Goal: Task Accomplishment & Management: Use online tool/utility

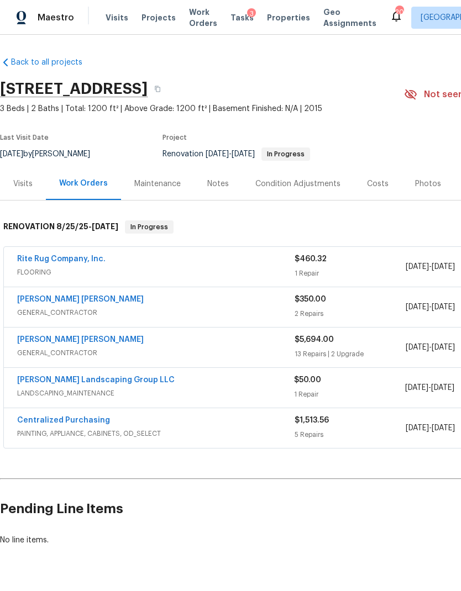
click at [207, 187] on div "Notes" at bounding box center [218, 183] width 22 height 11
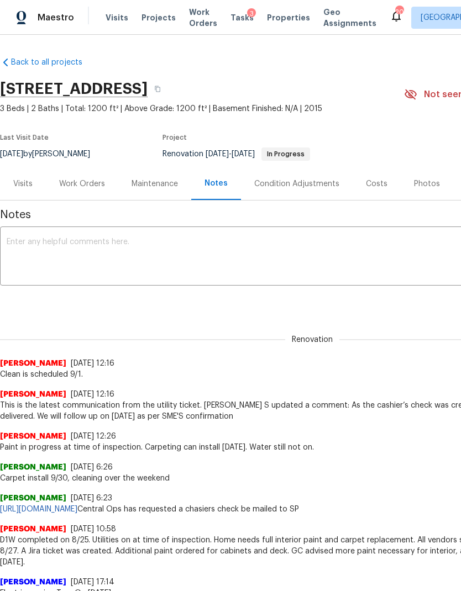
click at [77, 507] on link "[URL][DOMAIN_NAME]" at bounding box center [38, 510] width 77 height 8
click at [183, 272] on textarea at bounding box center [312, 257] width 611 height 39
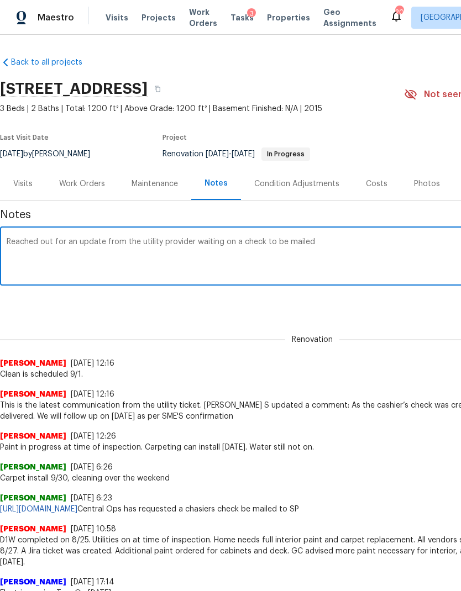
type textarea "Reached out for an update from the utility provider waiting on a check to be ma…"
click at [256, 308] on div "Renovation (current) c60415c6-a67a-4e96-a685-fbb1e06324c2 ​ Add" at bounding box center [312, 302] width 624 height 20
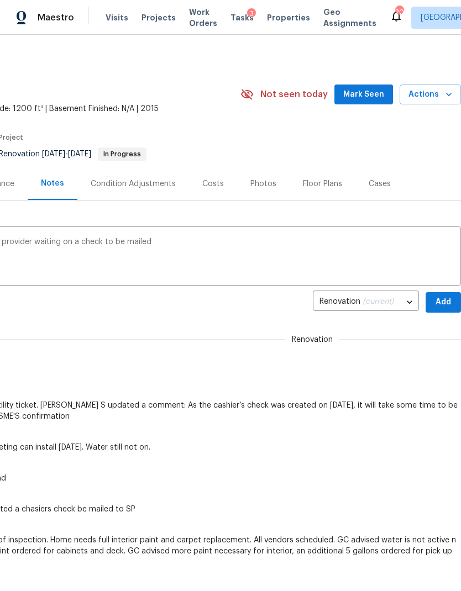
scroll to position [0, 164]
click at [445, 300] on span "Add" at bounding box center [443, 303] width 18 height 14
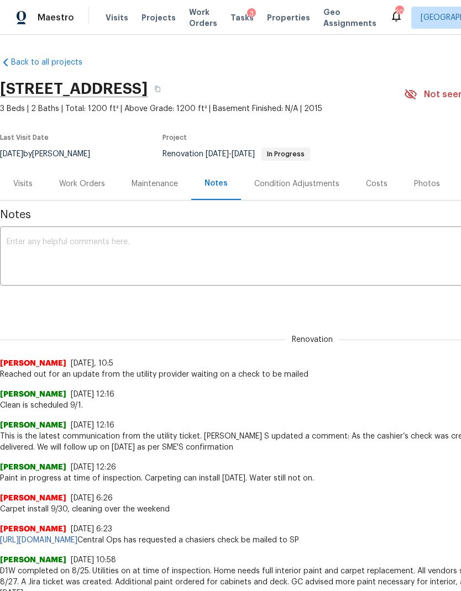
scroll to position [0, 0]
click at [23, 176] on div "Visits" at bounding box center [23, 183] width 46 height 33
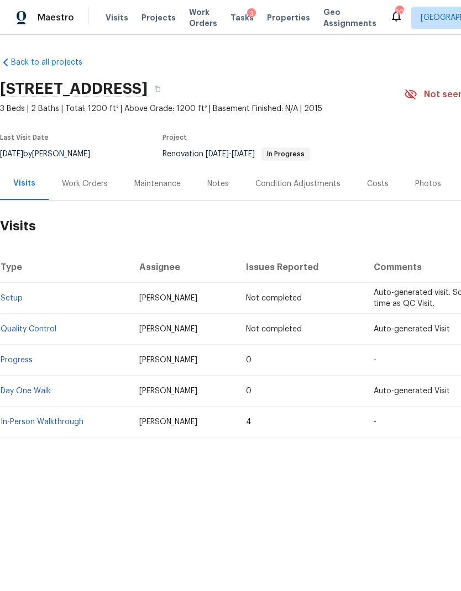
click at [82, 190] on div "Work Orders" at bounding box center [85, 183] width 72 height 33
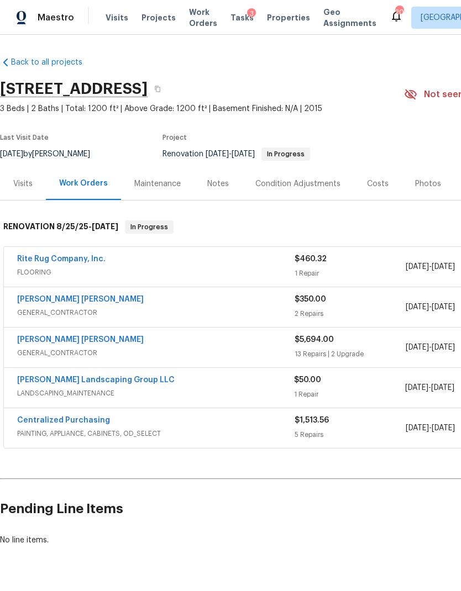
click at [97, 380] on link "[PERSON_NAME] Landscaping Group LLC" at bounding box center [95, 380] width 157 height 8
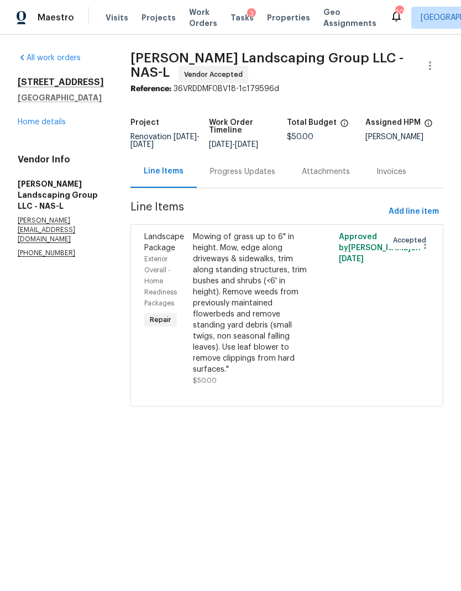
click at [287, 320] on div "Mowing of grass up to 6" in height. Mow, edge along driveways & sidewalks, trim…" at bounding box center [250, 304] width 115 height 144
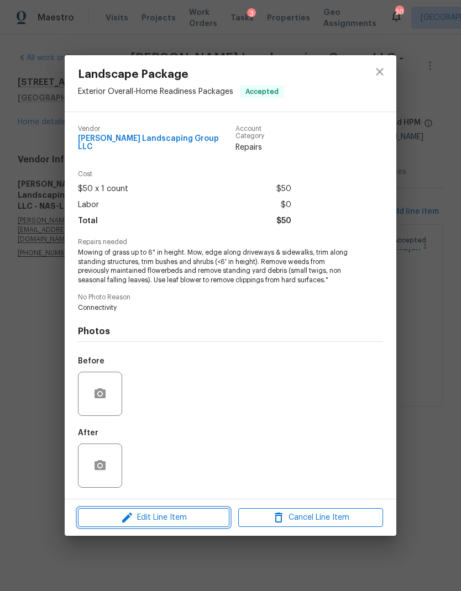
click at [195, 511] on span "Edit Line Item" at bounding box center [153, 518] width 145 height 14
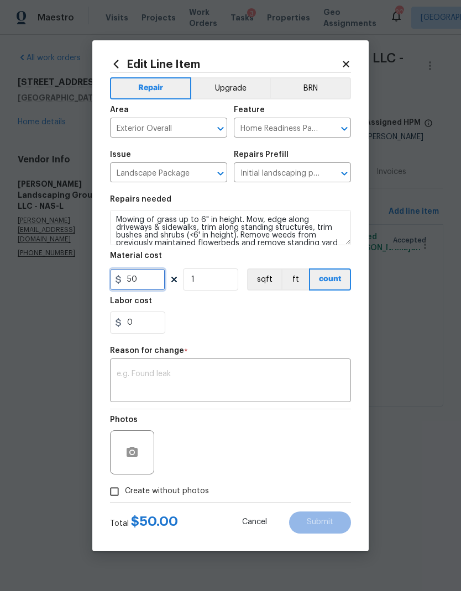
click at [136, 276] on input "50" at bounding box center [137, 280] width 55 height 22
click at [132, 279] on input "50" at bounding box center [137, 280] width 55 height 22
type input "65"
click at [227, 372] on textarea at bounding box center [231, 381] width 228 height 23
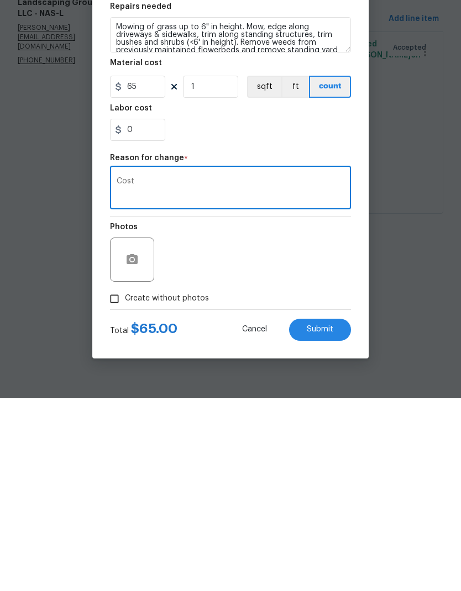
type textarea "Cost"
click at [329, 518] on span "Submit" at bounding box center [320, 522] width 27 height 8
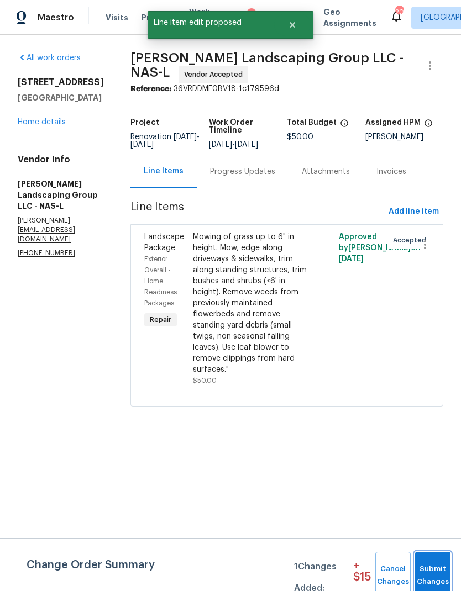
click at [442, 565] on span "Submit Changes" at bounding box center [432, 575] width 24 height 25
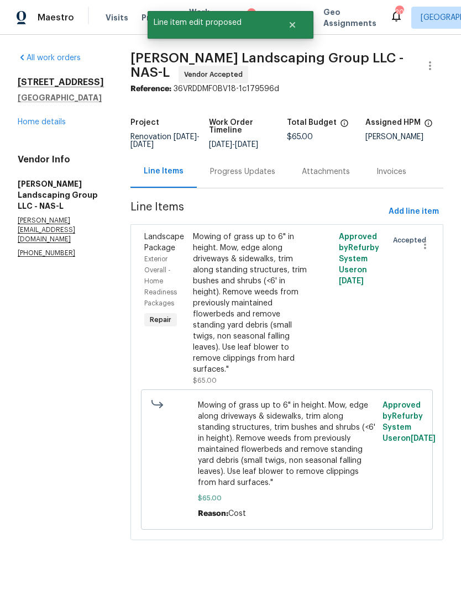
click at [266, 177] on div "Progress Updates" at bounding box center [242, 171] width 65 height 11
